Goal: Find specific page/section: Find specific page/section

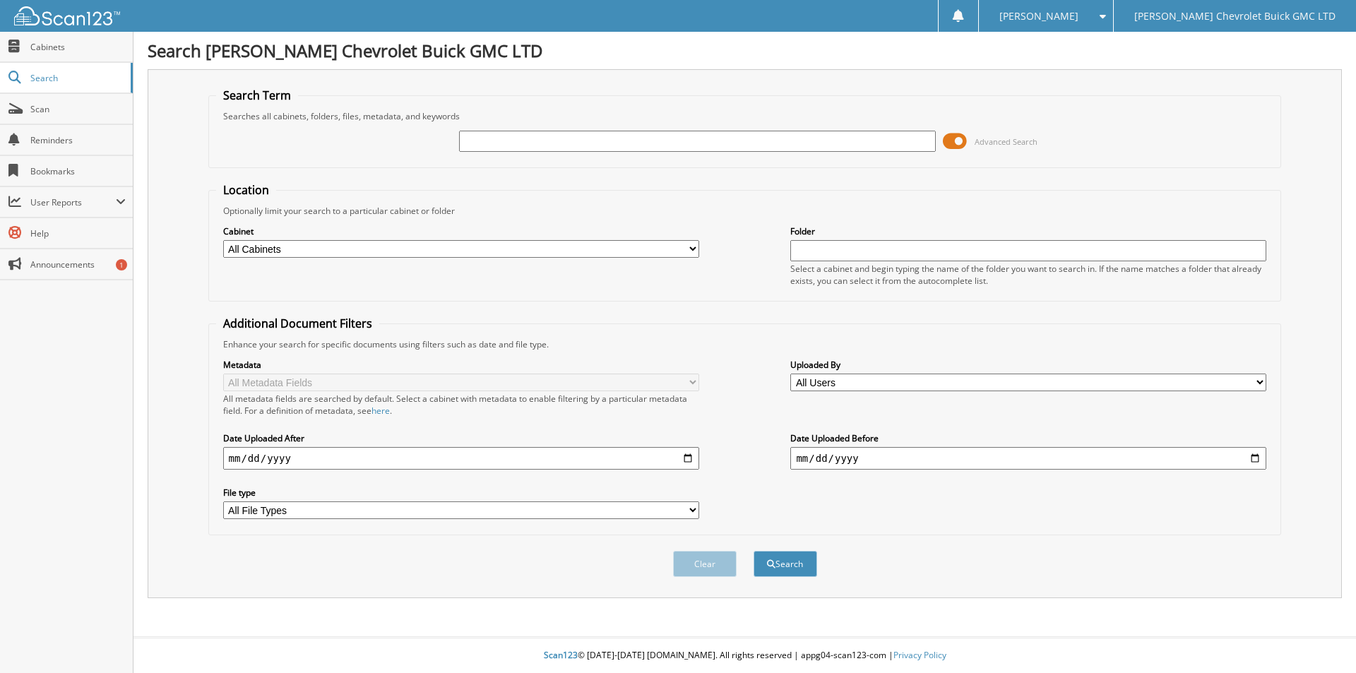
click at [521, 142] on input "text" at bounding box center [697, 141] width 476 height 21
type input "[PERSON_NAME]"
click at [962, 142] on span at bounding box center [955, 141] width 24 height 21
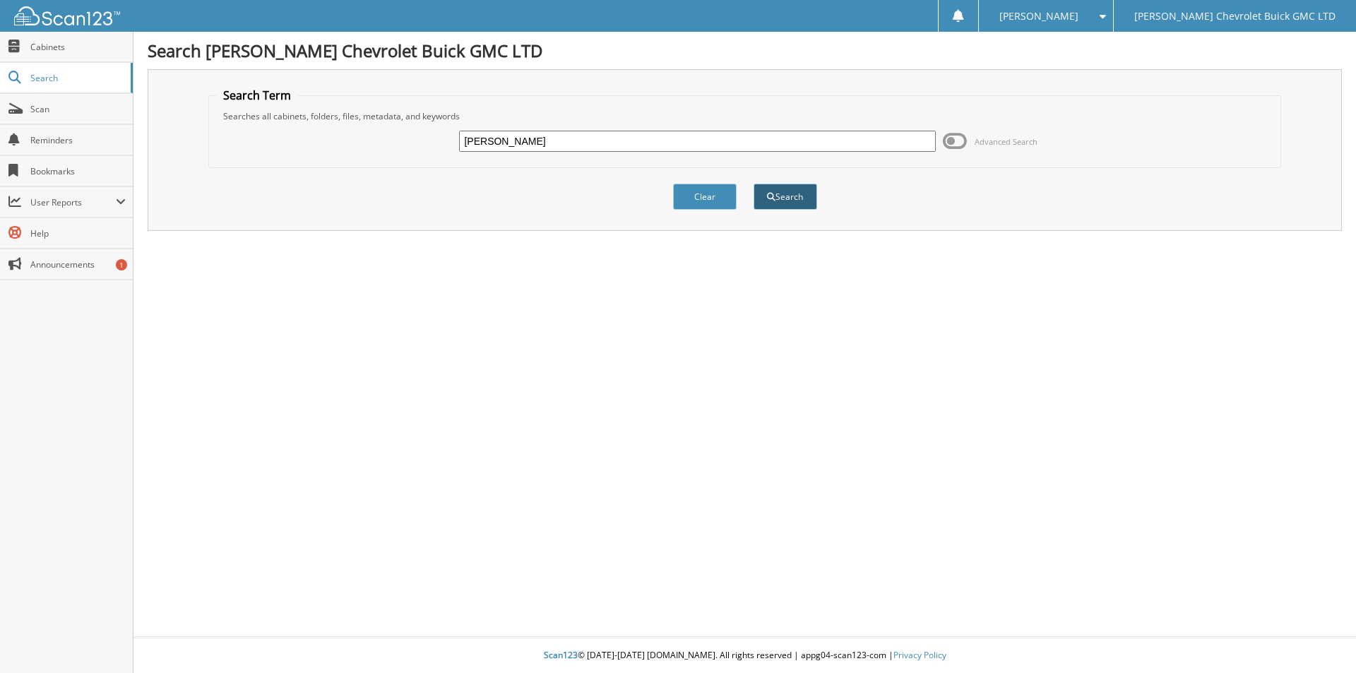
click at [796, 194] on button "Search" at bounding box center [785, 197] width 64 height 26
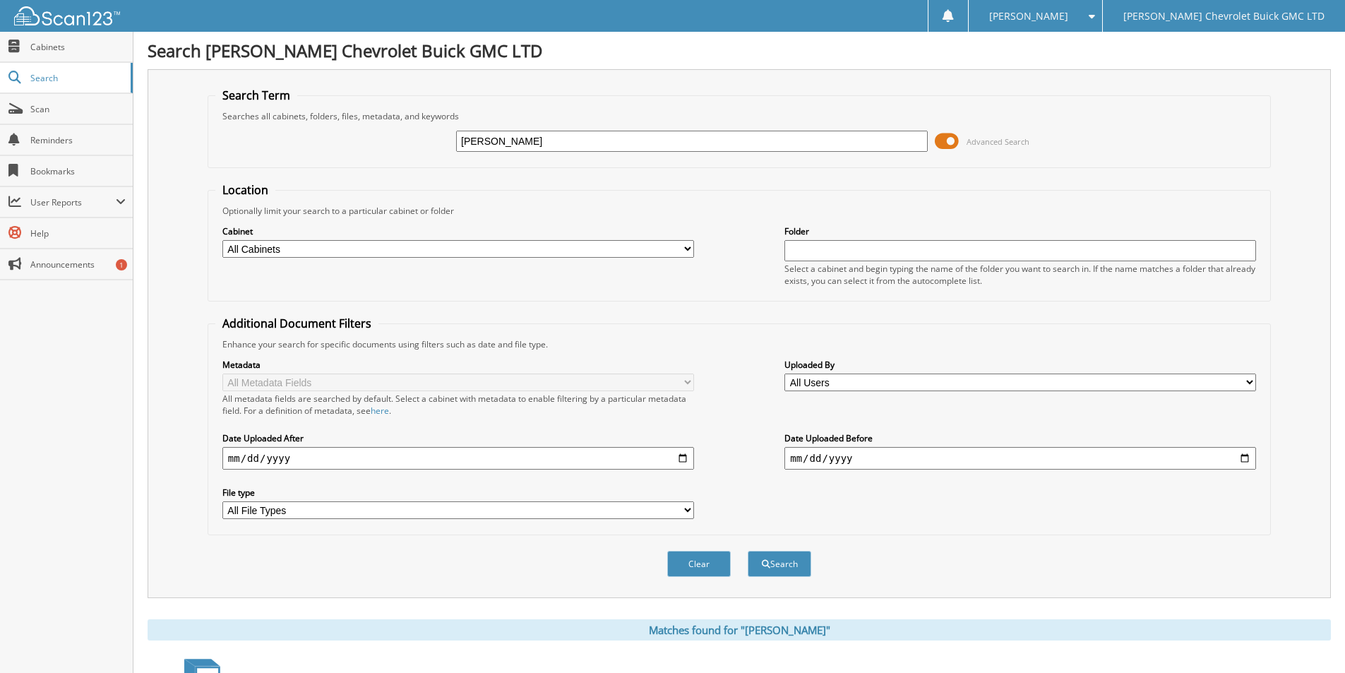
click at [955, 140] on span at bounding box center [947, 141] width 24 height 21
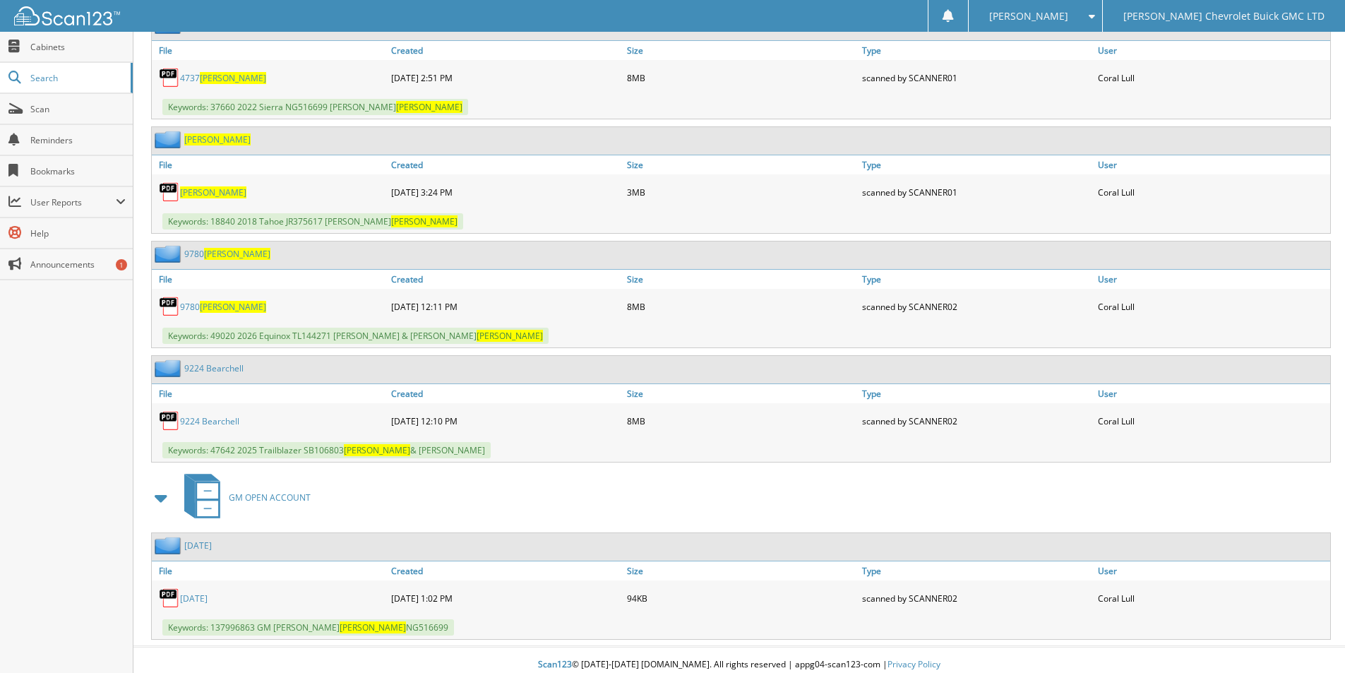
scroll to position [693, 0]
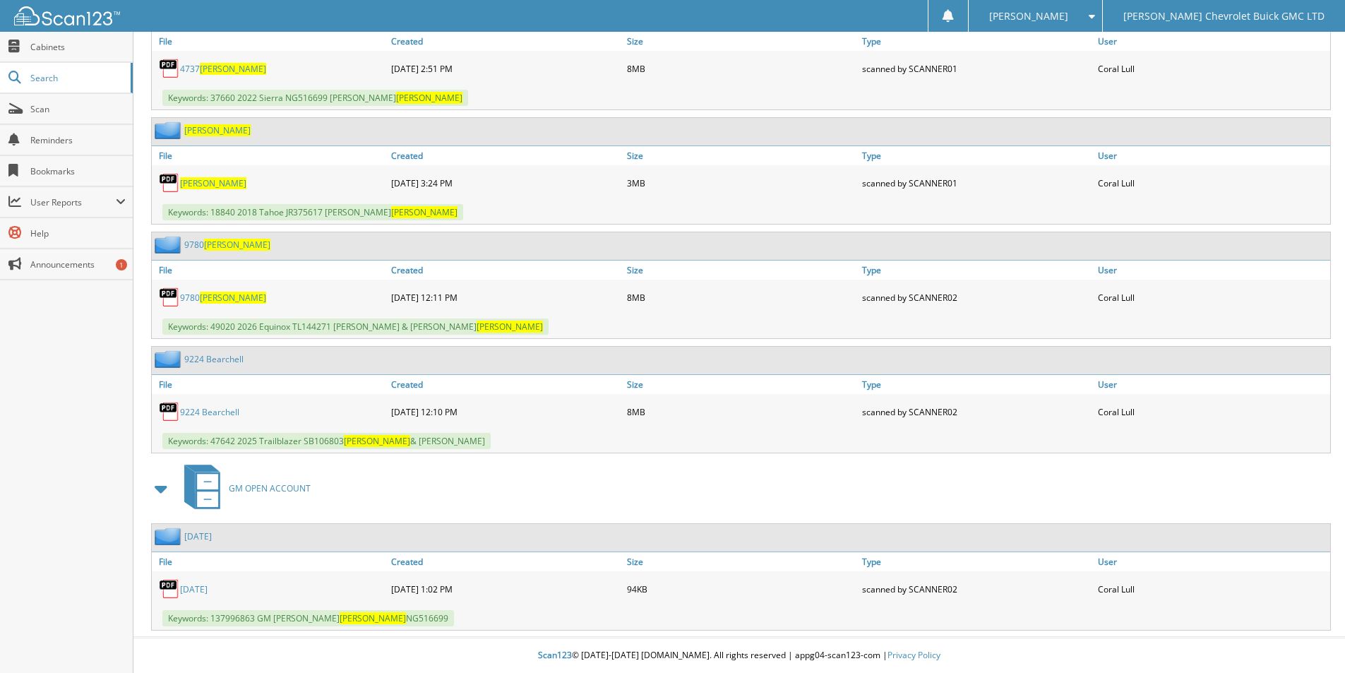
click at [215, 299] on span "[PERSON_NAME]" at bounding box center [233, 298] width 66 height 12
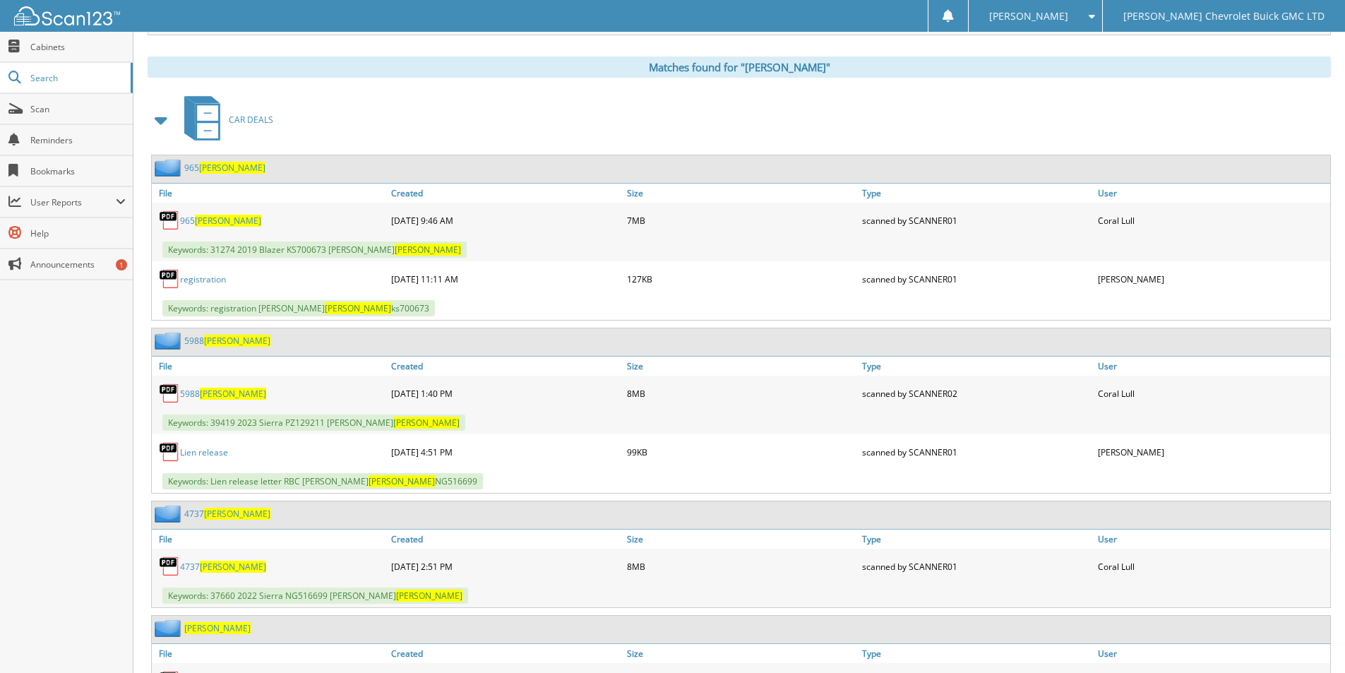
scroll to position [0, 0]
